Goal: Entertainment & Leisure: Consume media (video, audio)

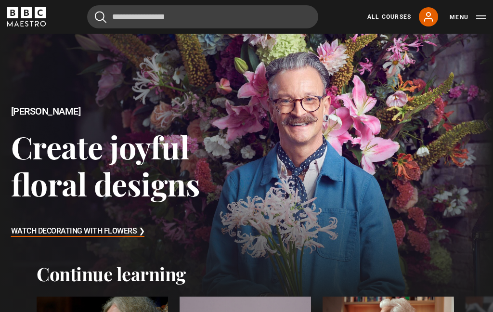
click at [394, 19] on link "All Courses" at bounding box center [389, 17] width 44 height 9
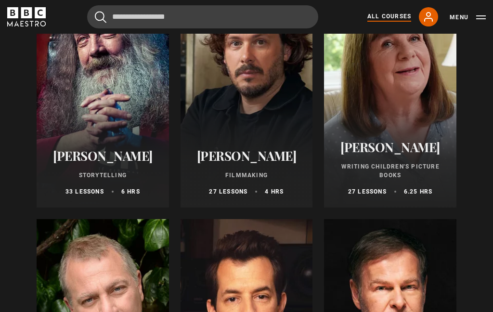
scroll to position [2590, 0]
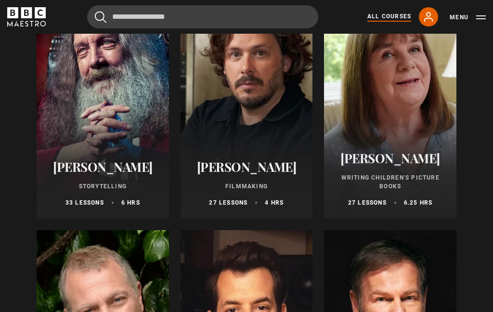
click at [91, 72] on div at bounding box center [103, 102] width 132 height 231
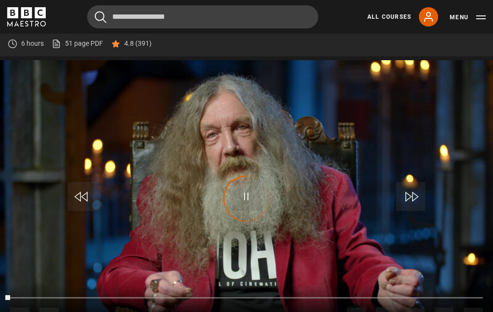
click at [244, 201] on div "Video Player is loading." at bounding box center [246, 199] width 48 height 48
click at [250, 202] on span "Video Player" at bounding box center [246, 196] width 29 height 29
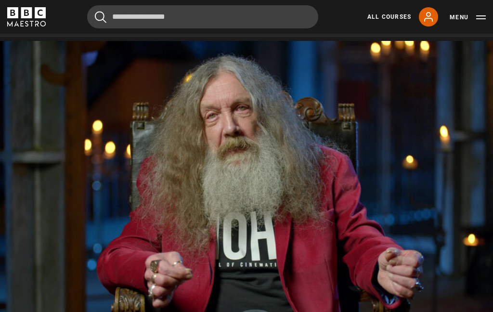
scroll to position [374, 0]
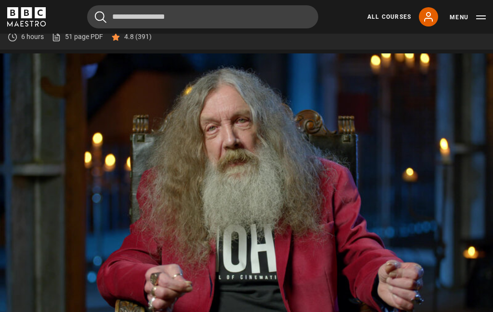
click at [101, 108] on video-js "Video Player is loading. Play Lesson Fascinating rhythm 10s Skip Back 10 second…" at bounding box center [246, 191] width 493 height 277
click at [110, 122] on video-js "Video Player is loading. Play Lesson Fascinating rhythm 10s Skip Back 10 second…" at bounding box center [246, 191] width 493 height 277
click at [120, 128] on video-js "Video Player is loading. Play Lesson Fascinating rhythm 10s Skip Back 10 second…" at bounding box center [246, 191] width 493 height 277
click at [106, 90] on video-js "Video Player is loading. Play Lesson Fascinating rhythm 10s Skip Back 10 second…" at bounding box center [246, 191] width 493 height 277
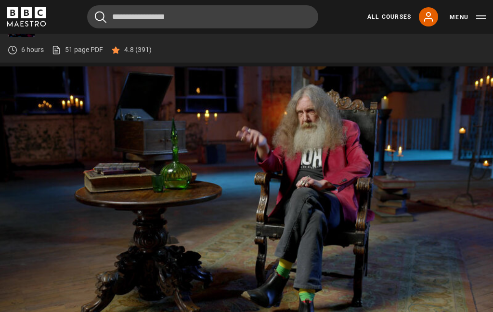
scroll to position [357, 0]
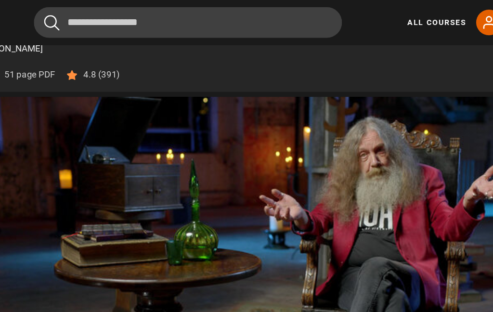
scroll to position [357, 0]
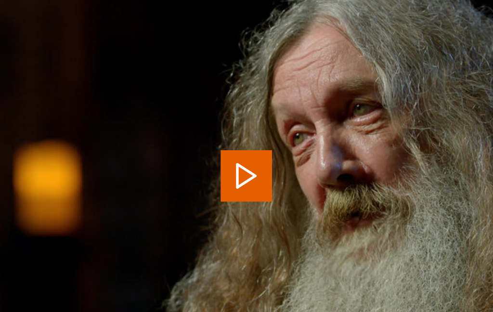
scroll to position [355, 0]
